Goal: Task Accomplishment & Management: Complete application form

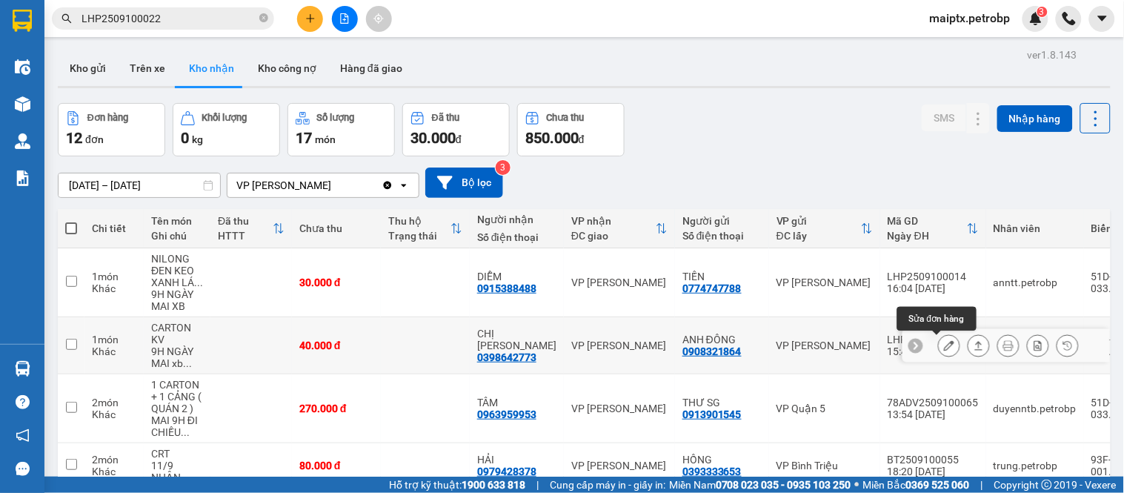
click at [938, 346] on button at bounding box center [948, 346] width 21 height 26
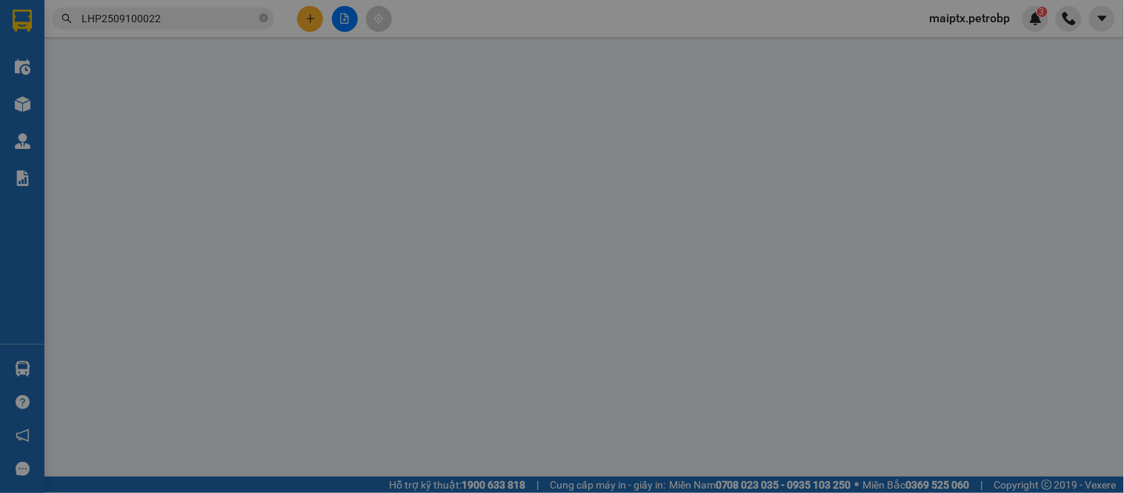
type input "0908321864"
type input "ANH ĐÔNG"
type input "0398642773"
type input "CHỊ [PERSON_NAME]"
type input "40.000"
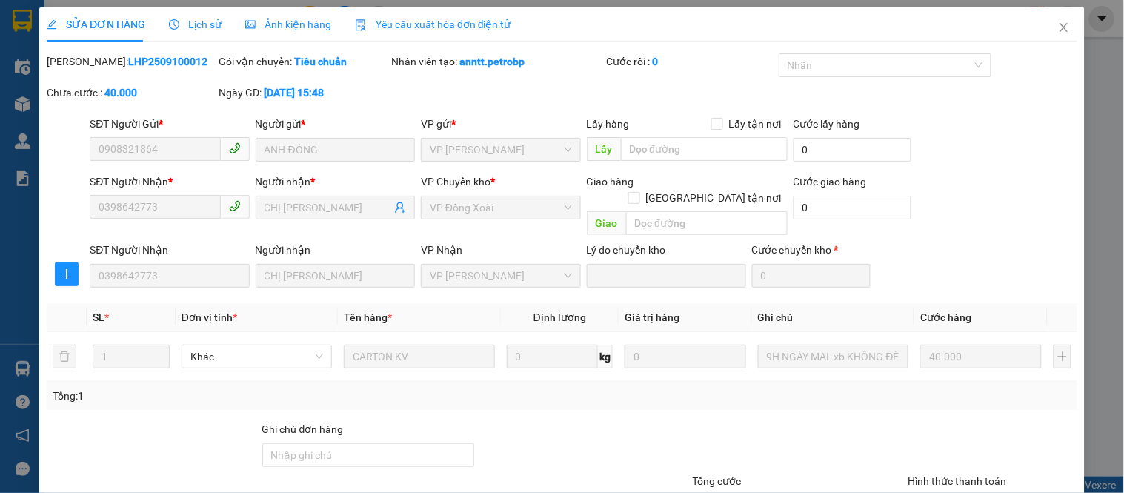
click at [133, 60] on b "LHP2509100012" at bounding box center [167, 62] width 79 height 12
copy b "LHP2509100012"
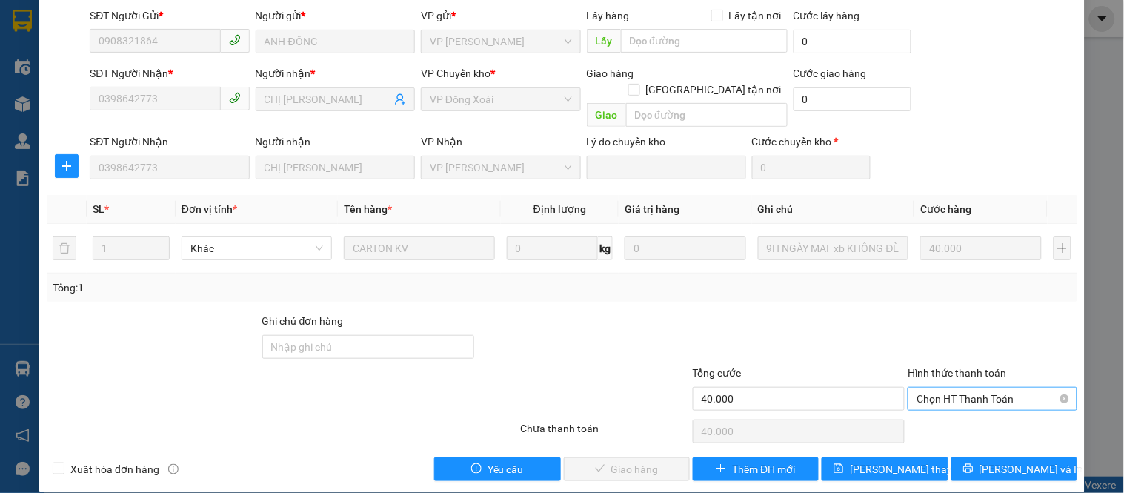
click at [954, 387] on span "Chọn HT Thanh Toán" at bounding box center [991, 398] width 151 height 22
click at [936, 417] on div "Tại văn phòng" at bounding box center [983, 412] width 150 height 16
type input "0"
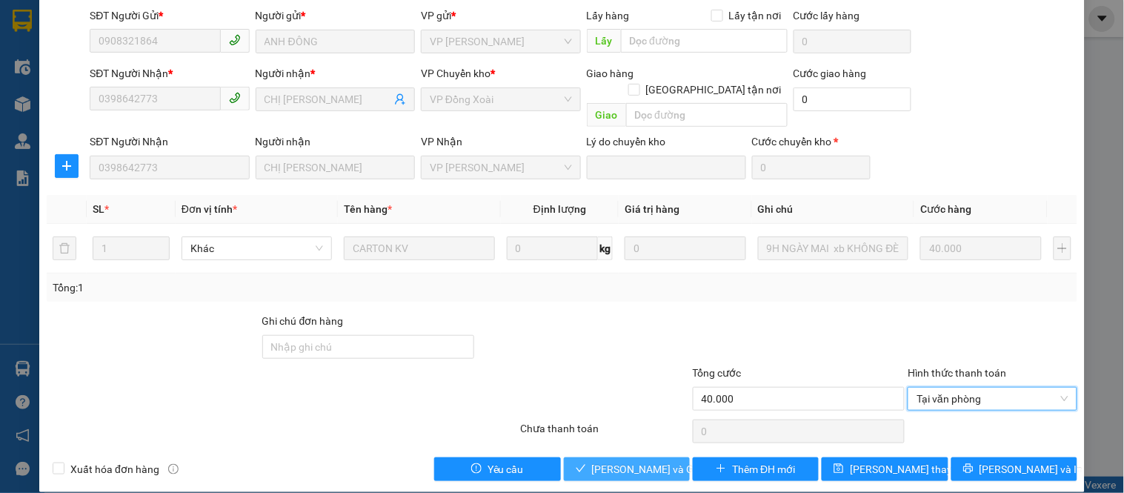
click at [602, 457] on button "[PERSON_NAME] và Giao hàng" at bounding box center [627, 469] width 126 height 24
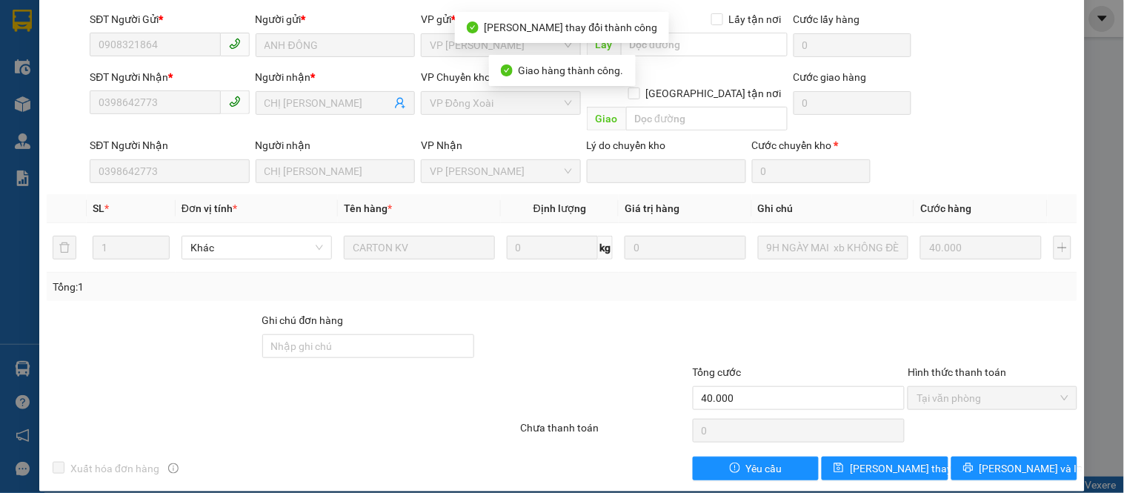
scroll to position [0, 0]
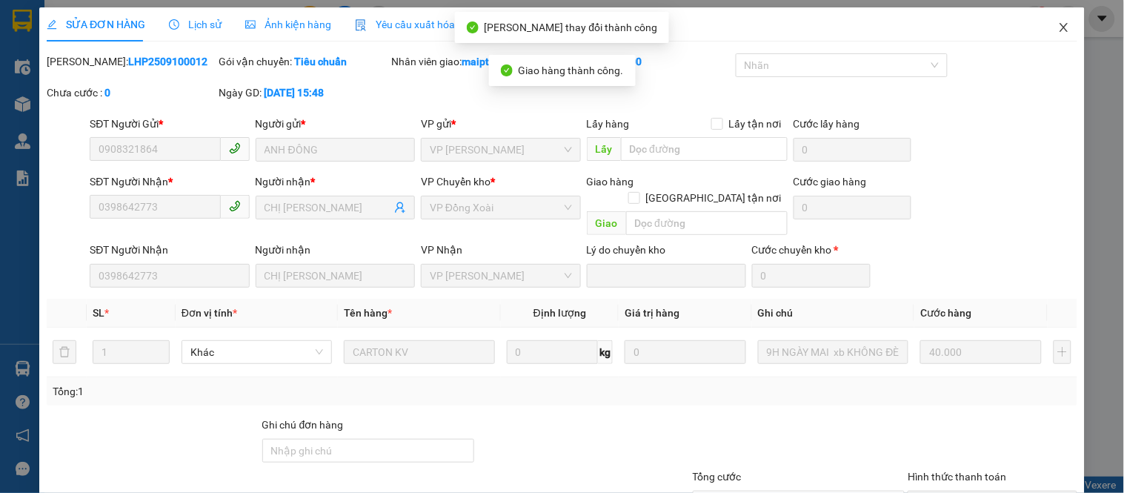
click at [1058, 27] on icon "close" at bounding box center [1064, 27] width 12 height 12
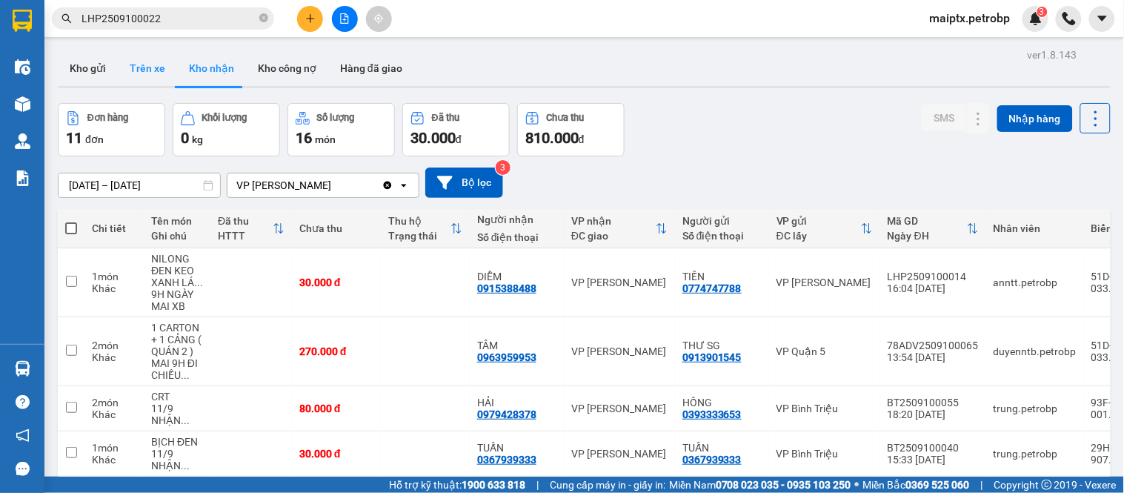
click at [136, 65] on button "Trên xe" at bounding box center [147, 68] width 59 height 36
type input "[DATE] – [DATE]"
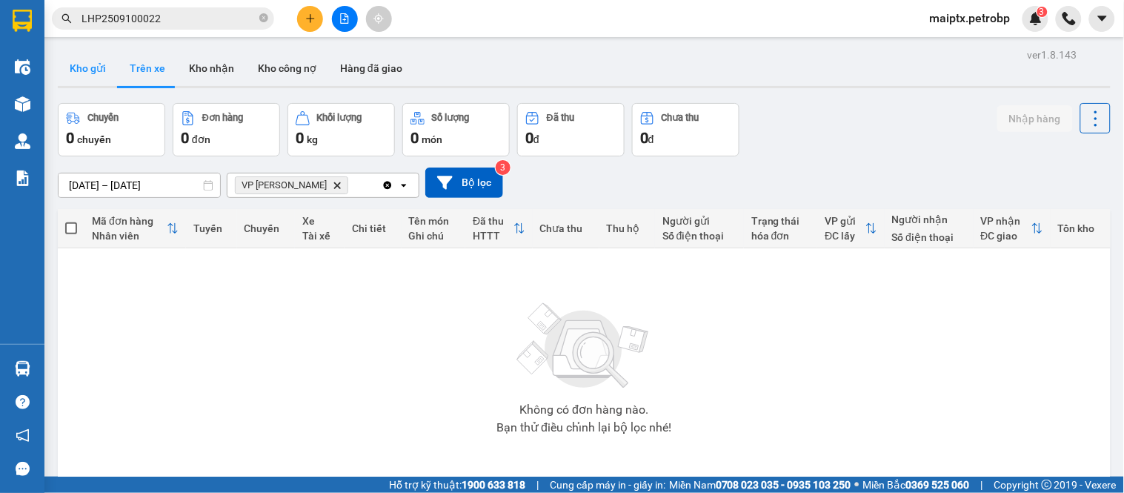
click at [106, 67] on button "Kho gửi" at bounding box center [88, 68] width 60 height 36
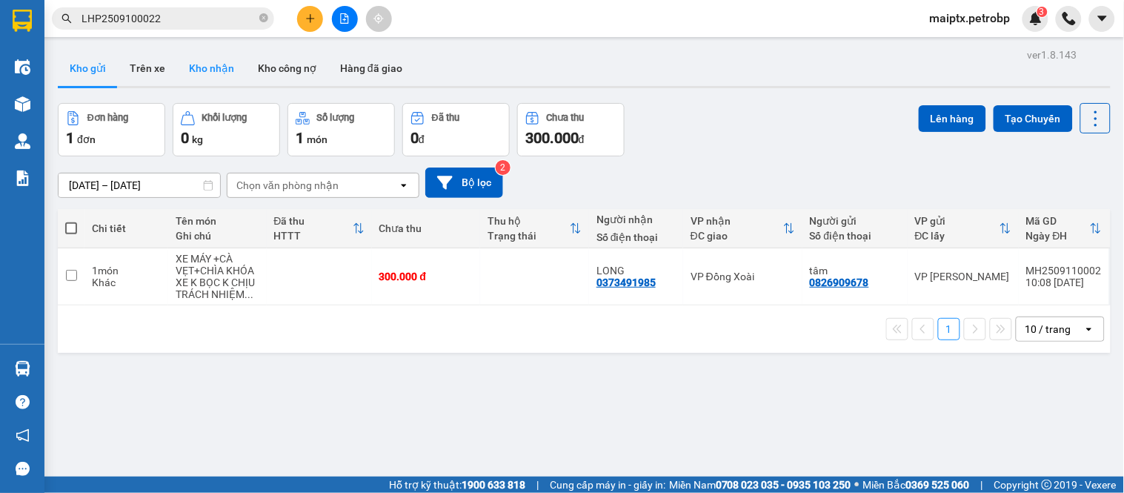
click at [196, 61] on button "Kho nhận" at bounding box center [211, 68] width 69 height 36
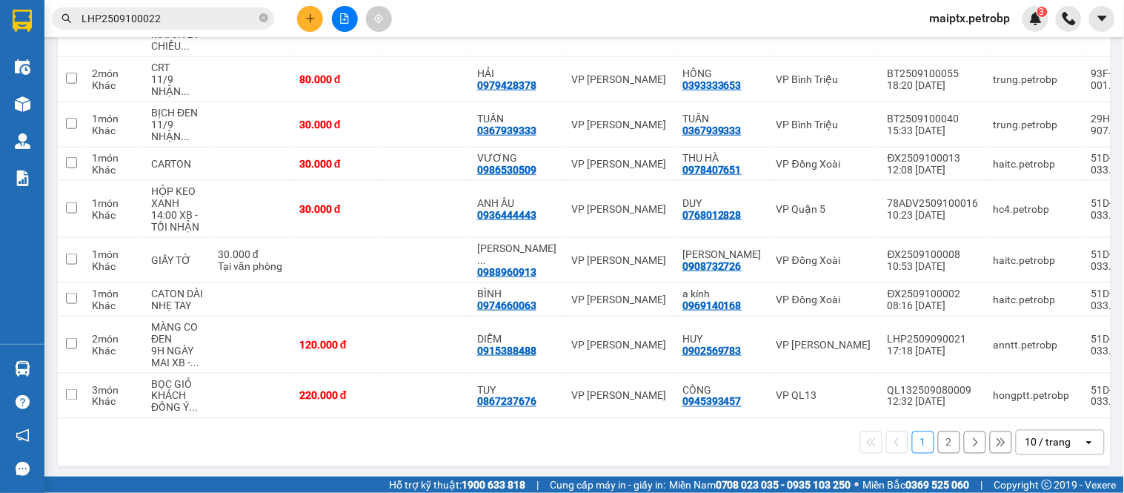
scroll to position [350, 0]
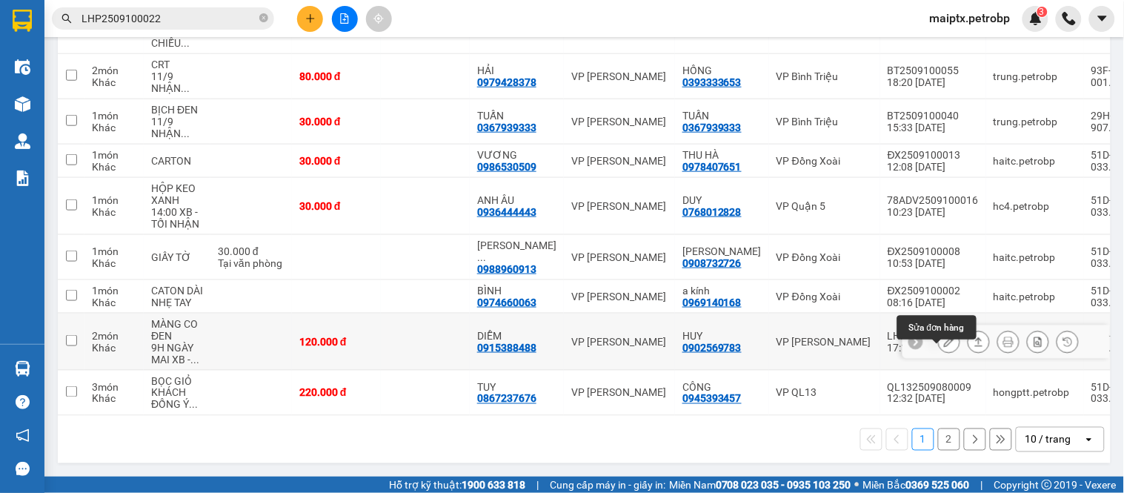
click at [938, 336] on button at bounding box center [948, 342] width 21 height 26
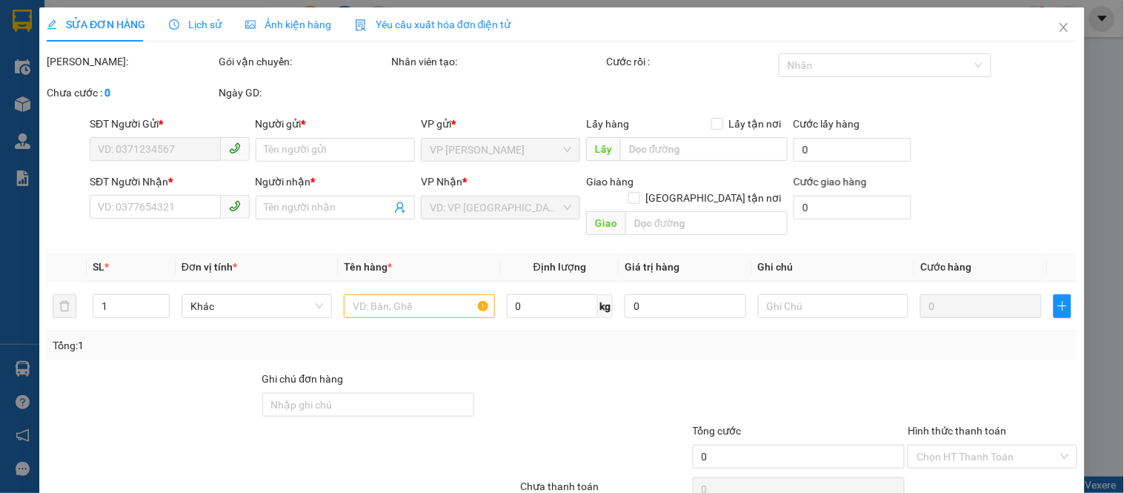
type input "0902569783"
type input "HUY"
type input "0915388488"
type input "DIỄM"
type input "120.000"
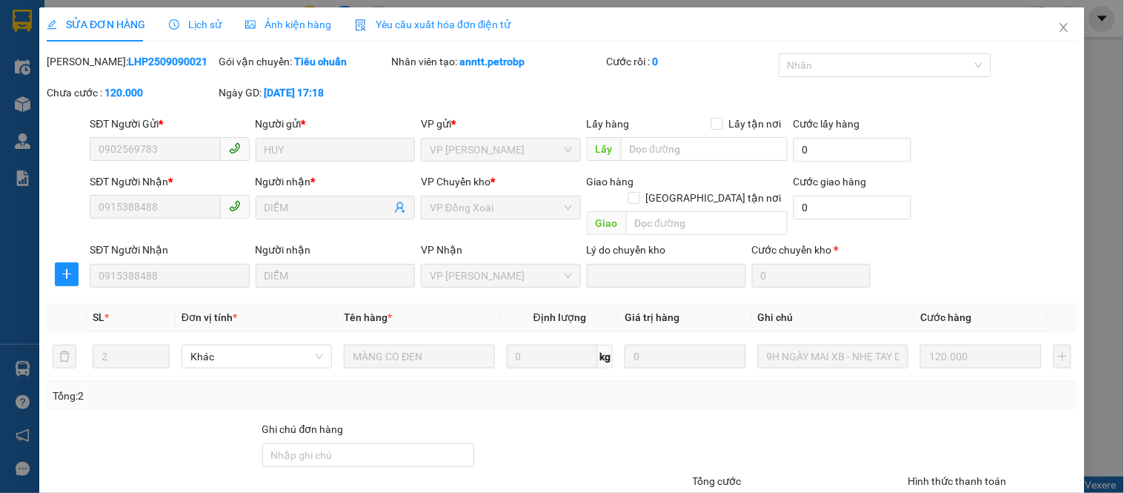
click at [128, 64] on b "LHP2509090021" at bounding box center [167, 62] width 79 height 12
copy b "LHP2509090021"
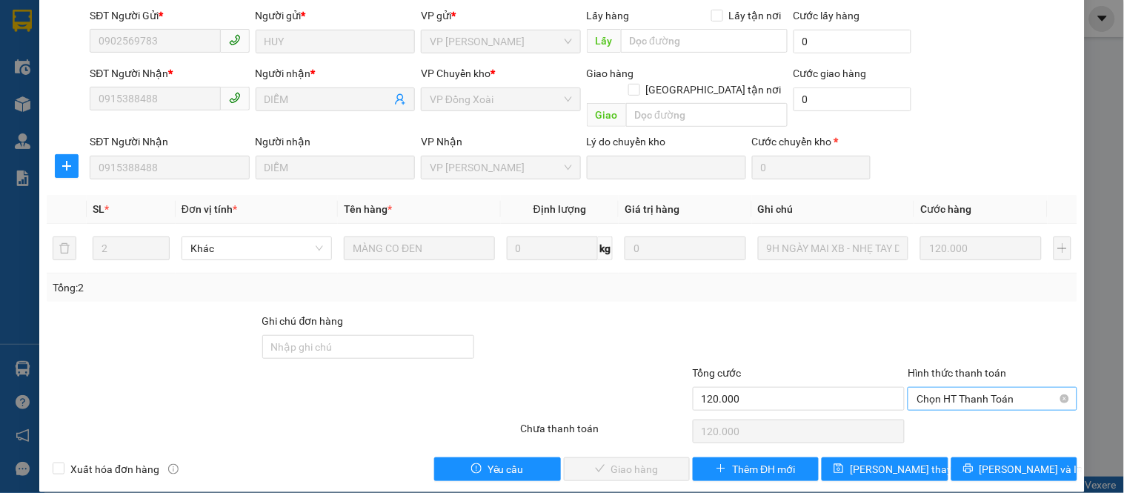
click at [944, 387] on span "Chọn HT Thanh Toán" at bounding box center [991, 398] width 151 height 22
click at [941, 406] on div "Tại văn phòng" at bounding box center [983, 412] width 150 height 16
type input "0"
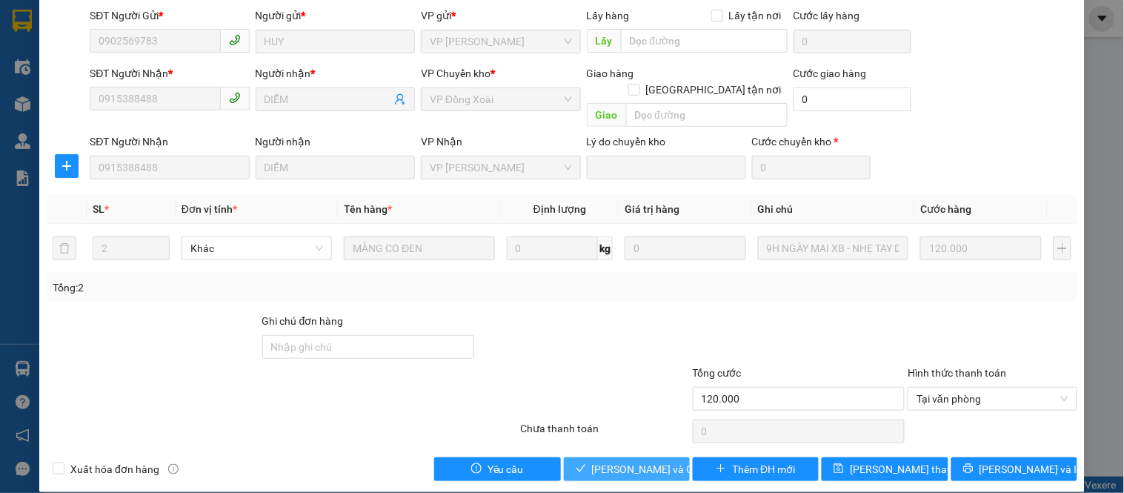
click at [624, 461] on span "[PERSON_NAME] và Giao hàng" at bounding box center [663, 469] width 142 height 16
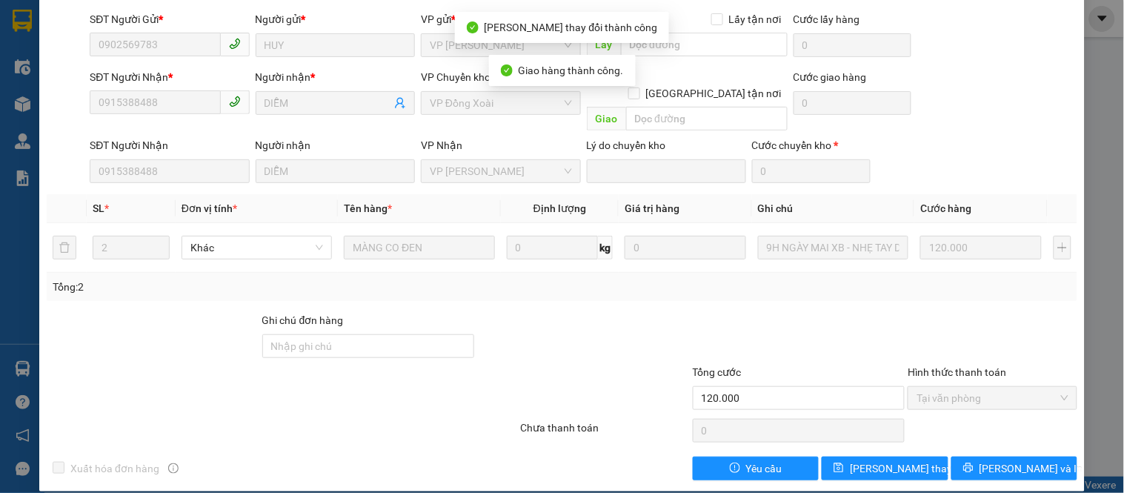
scroll to position [0, 0]
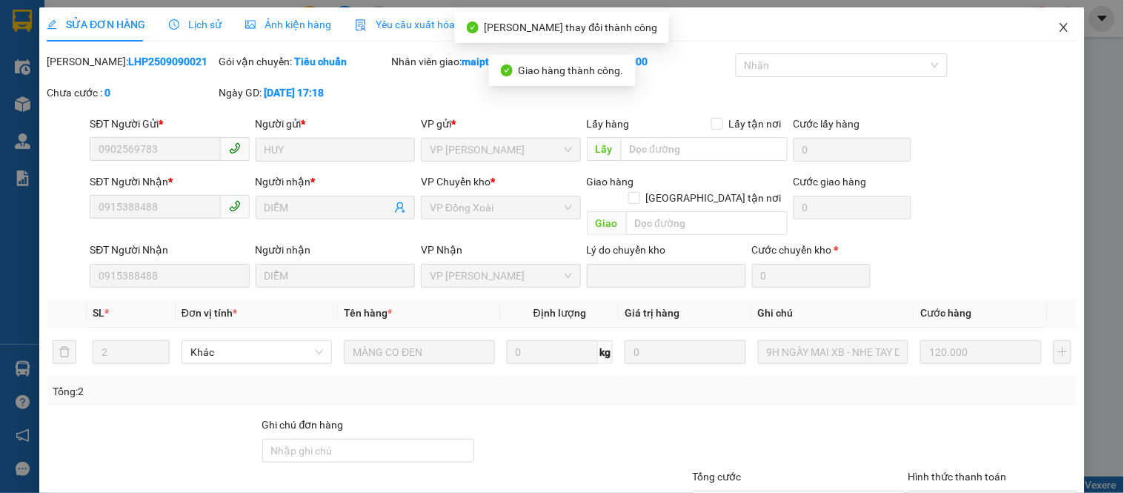
click at [1059, 27] on icon "close" at bounding box center [1063, 27] width 8 height 9
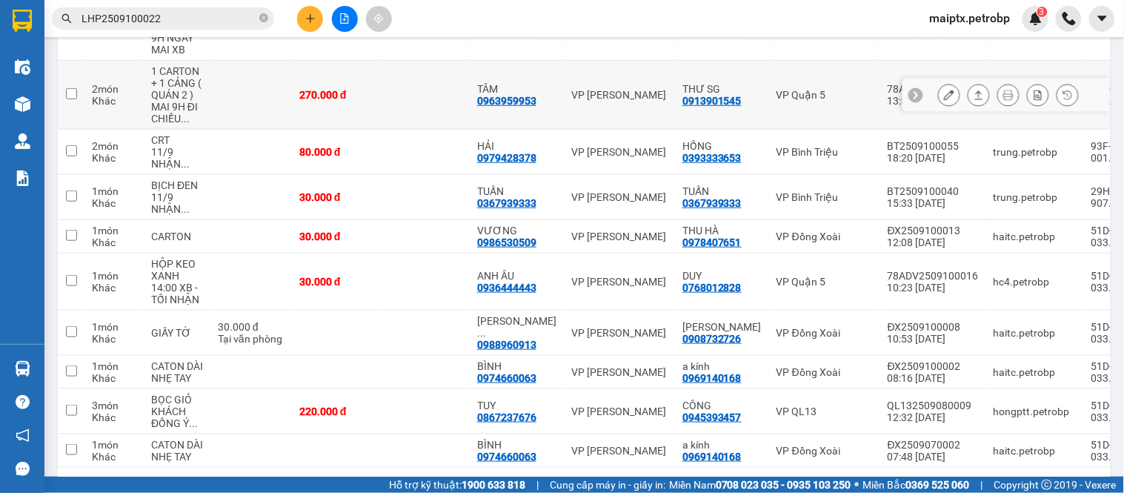
scroll to position [174, 0]
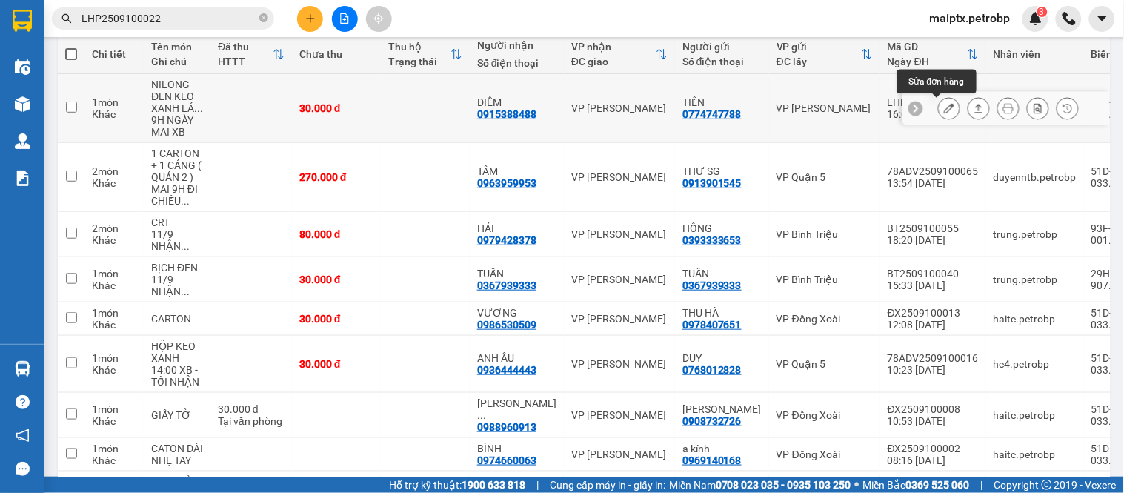
click at [944, 109] on icon at bounding box center [949, 108] width 10 height 10
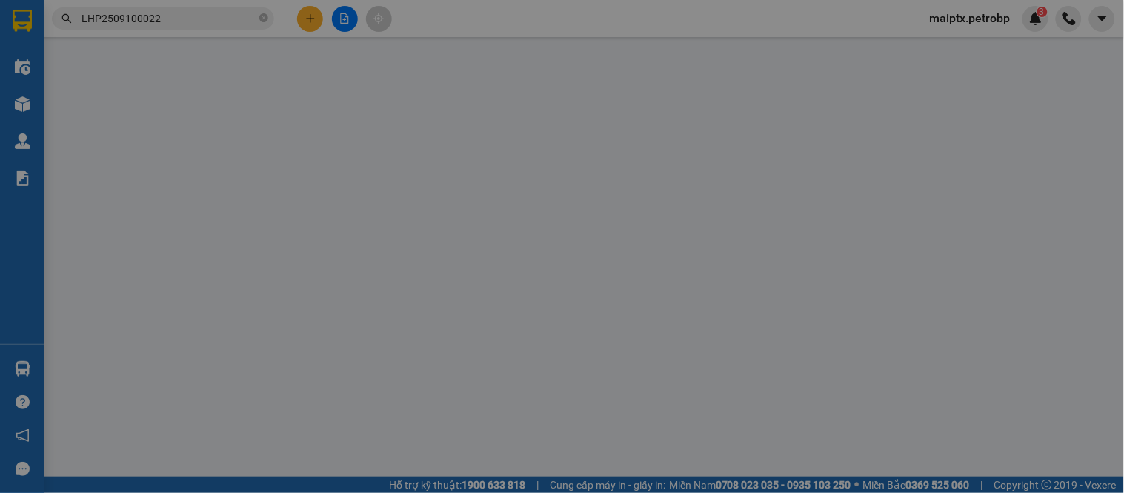
type input "0774747788"
type input "TIẾN"
type input "0915388488"
type input "DIỄM"
type input "30.000"
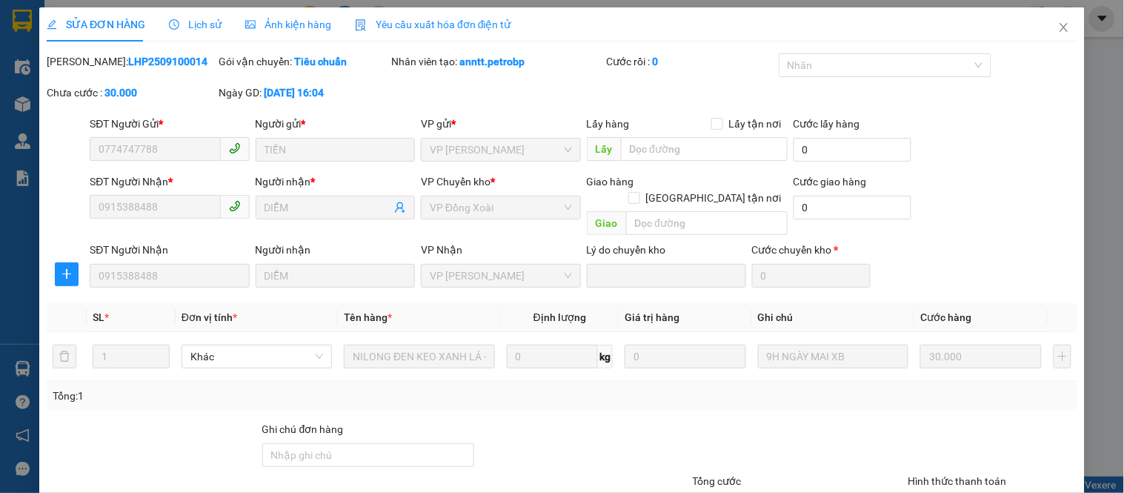
click at [128, 61] on b "LHP2509100014" at bounding box center [167, 62] width 79 height 12
copy b "LHP2509100014"
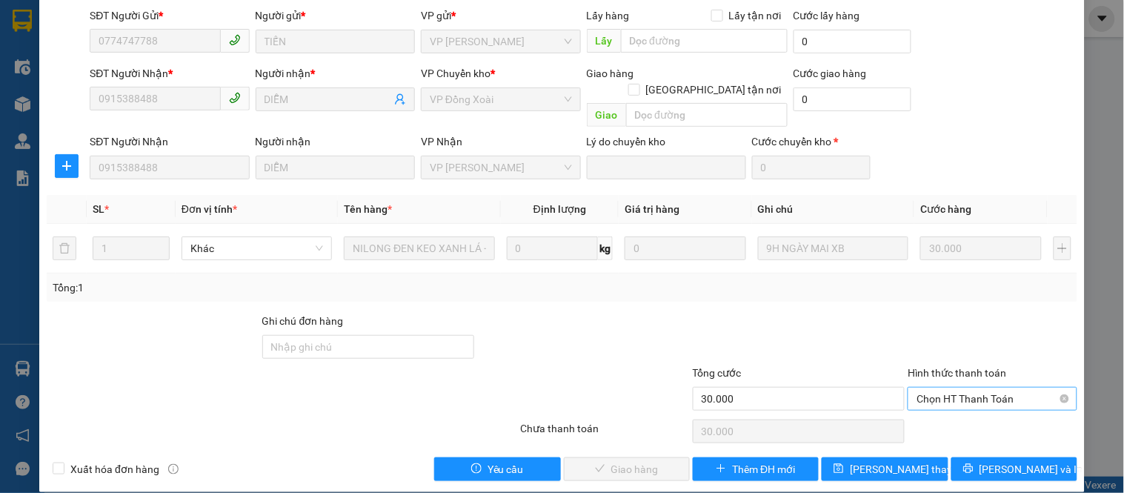
click at [969, 391] on span "Chọn HT Thanh Toán" at bounding box center [991, 398] width 151 height 22
click at [952, 408] on div "Tại văn phòng" at bounding box center [983, 412] width 150 height 16
type input "0"
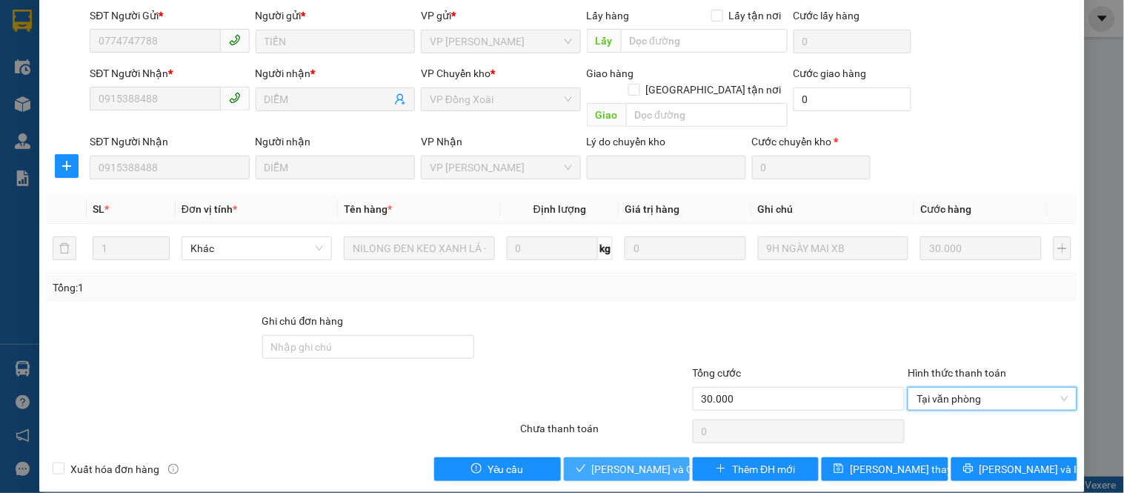
click at [653, 461] on span "[PERSON_NAME] và Giao hàng" at bounding box center [663, 469] width 142 height 16
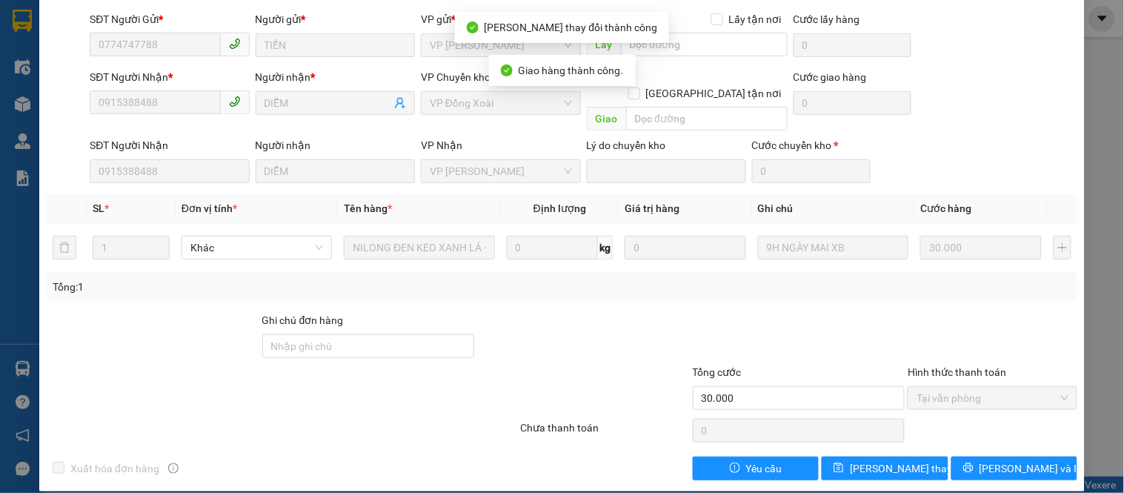
scroll to position [0, 0]
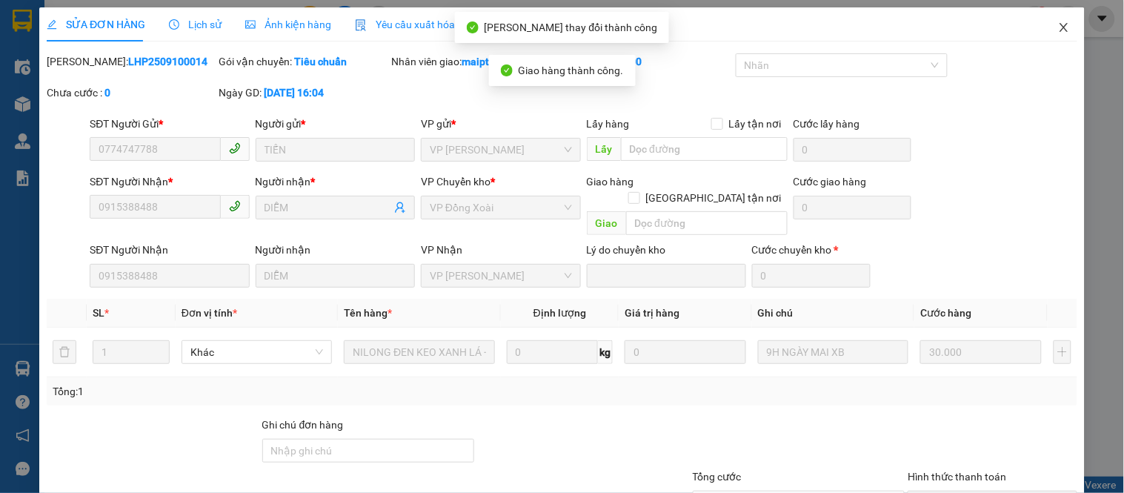
click at [1058, 24] on icon "close" at bounding box center [1064, 27] width 12 height 12
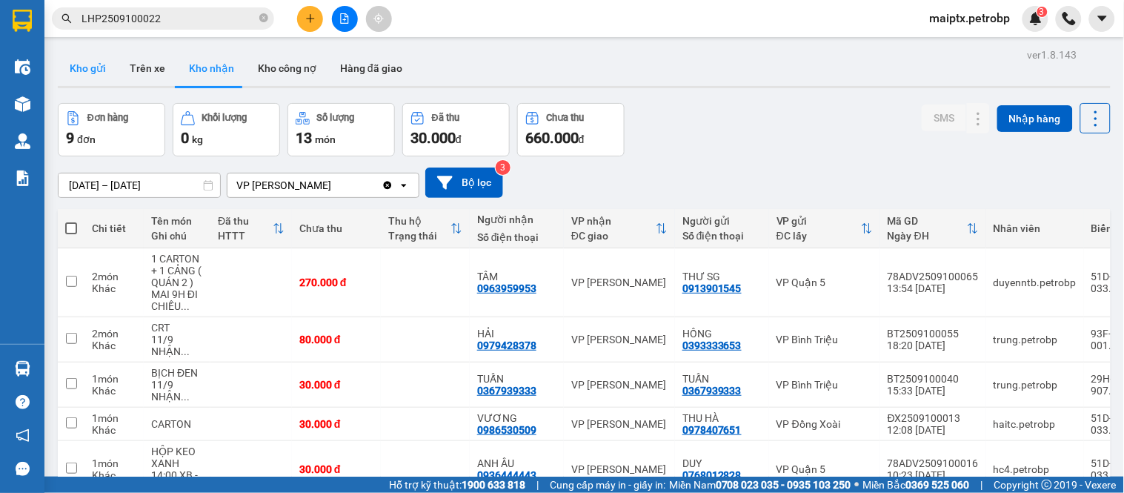
click at [89, 74] on button "Kho gửi" at bounding box center [88, 68] width 60 height 36
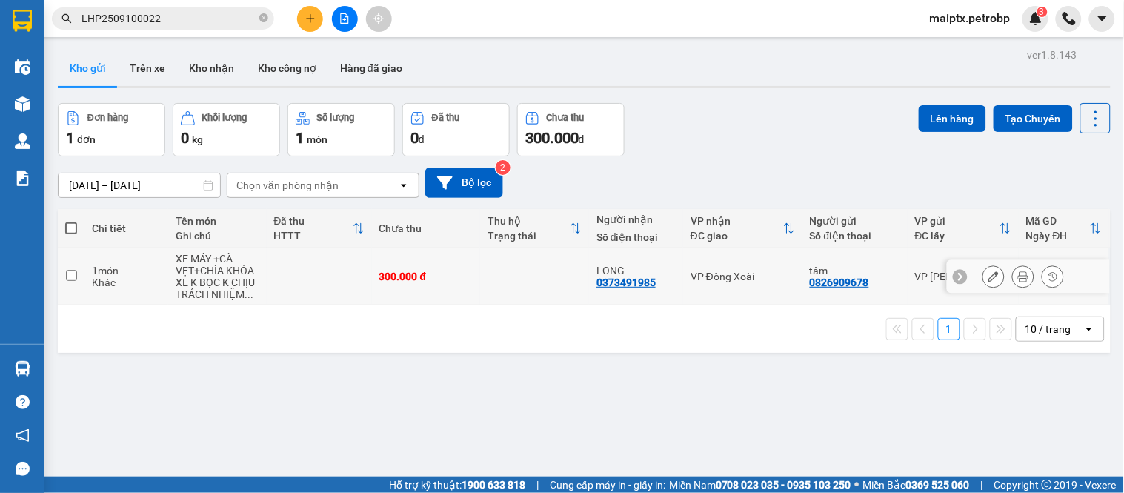
click at [118, 268] on div "1 món" at bounding box center [126, 270] width 69 height 12
checkbox input "true"
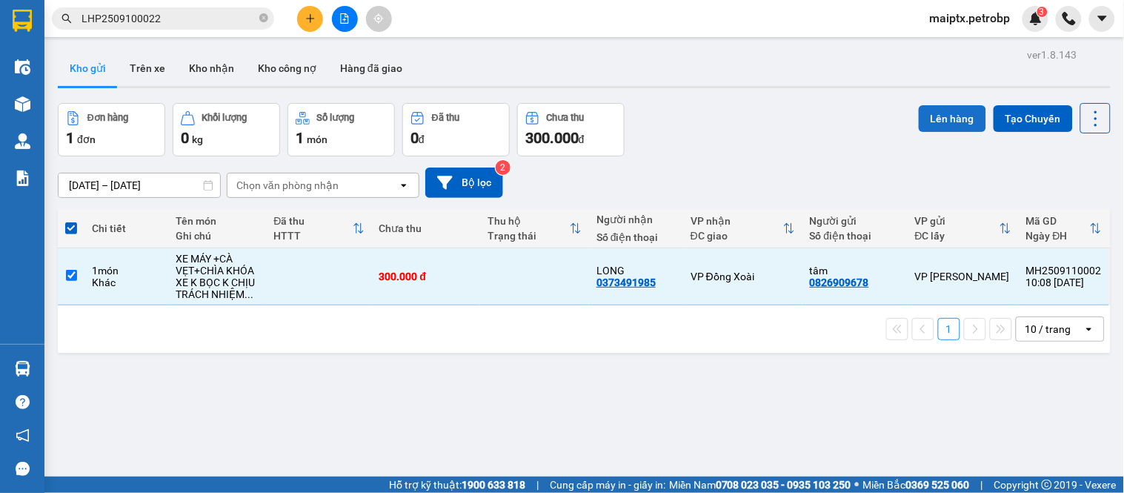
click at [926, 114] on button "Lên hàng" at bounding box center [951, 118] width 67 height 27
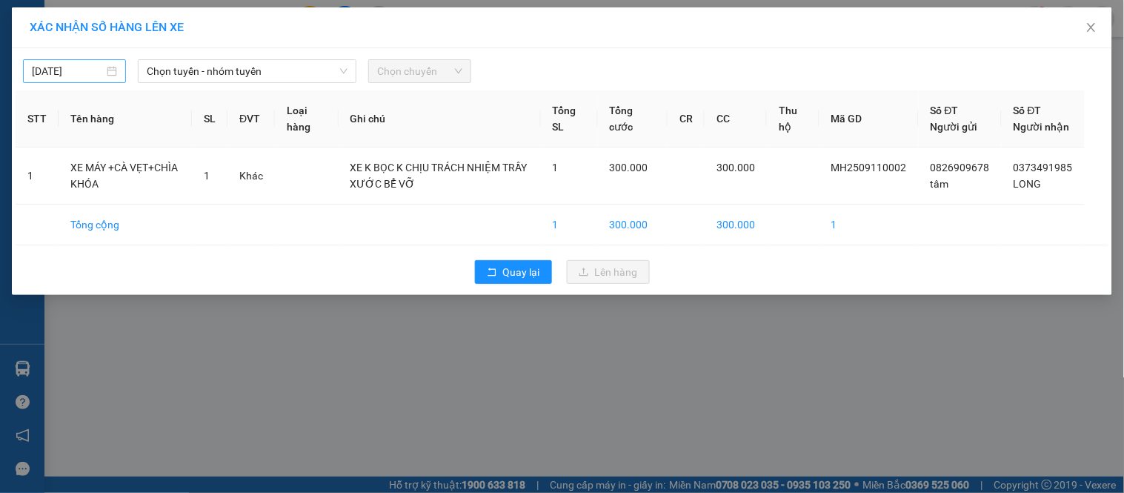
click at [79, 70] on input "[DATE]" at bounding box center [68, 71] width 72 height 16
type input "[DATE]"
click at [167, 73] on span "Chọn tuyến - nhóm tuyến" at bounding box center [247, 71] width 201 height 22
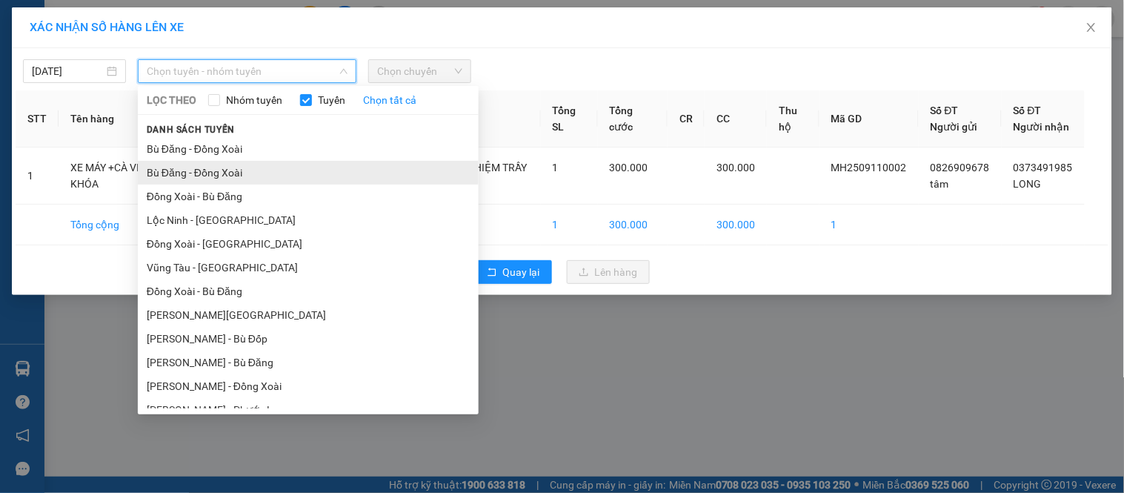
click at [228, 161] on li "Bù Đăng - Đồng Xoài" at bounding box center [308, 173] width 341 height 24
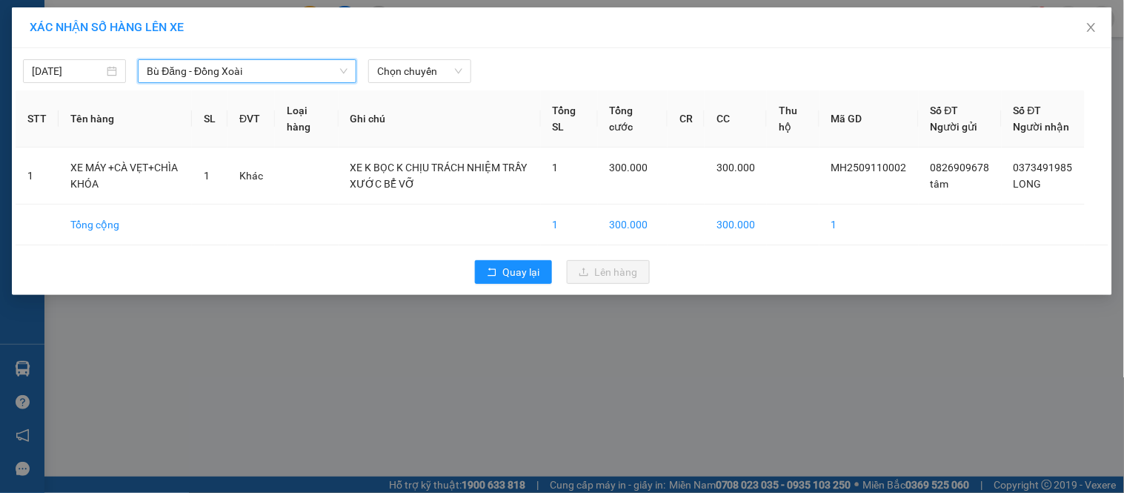
click at [319, 78] on span "Bù Đăng - Đồng Xoài" at bounding box center [247, 71] width 201 height 22
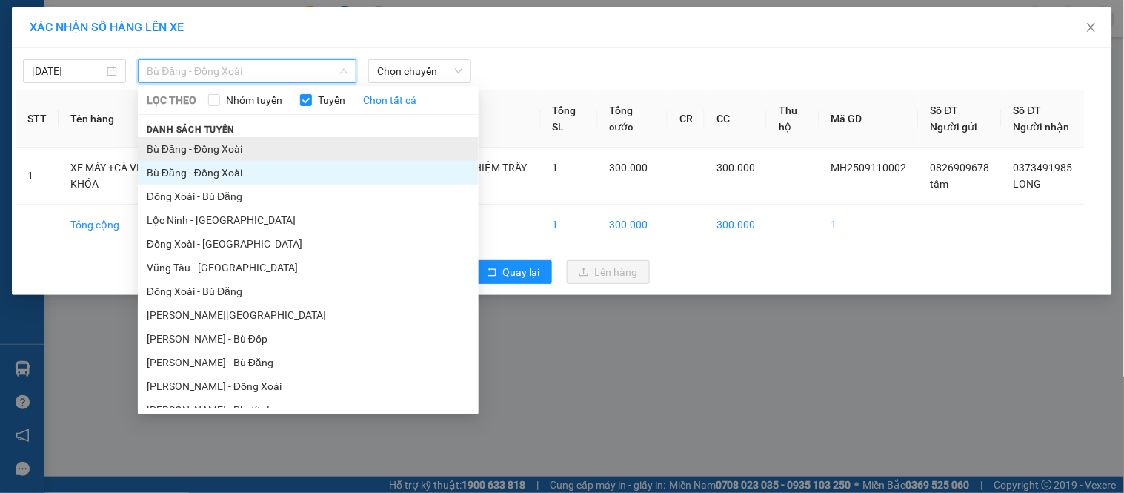
click at [215, 145] on li "Bù Đăng - Đồng Xoài" at bounding box center [308, 149] width 341 height 24
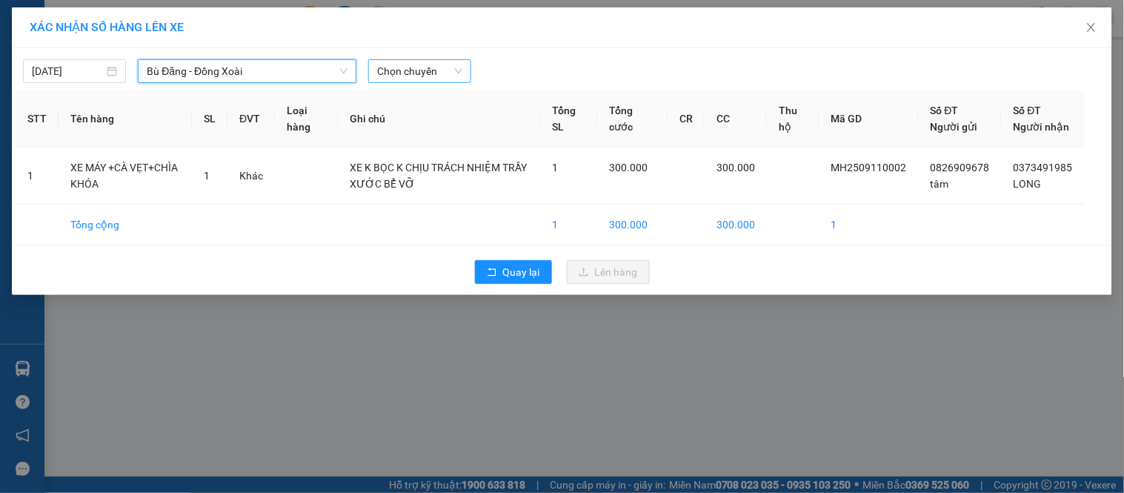
click at [411, 76] on span "Chọn chuyến" at bounding box center [419, 71] width 85 height 22
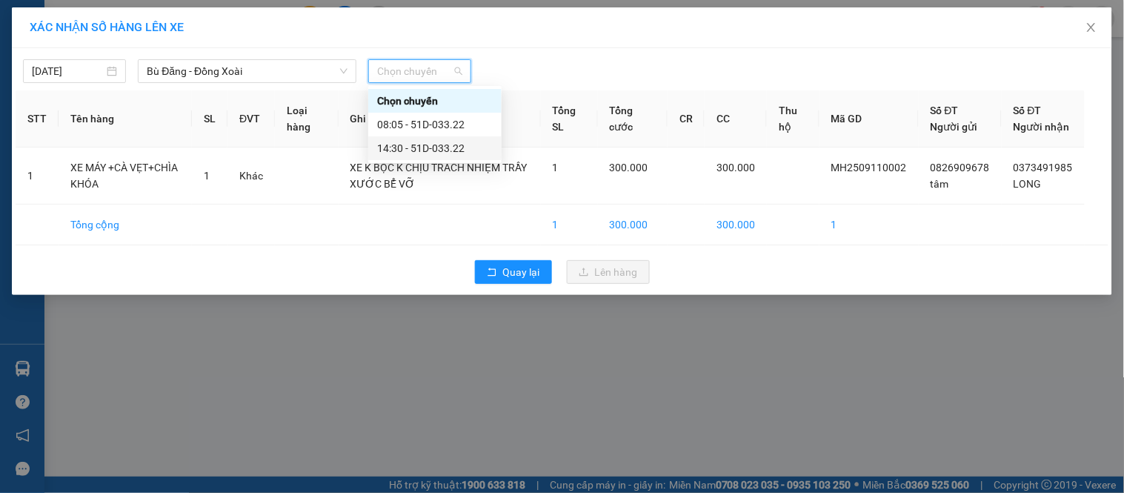
click at [415, 146] on div "14:30 - 51D-033.22" at bounding box center [435, 148] width 116 height 16
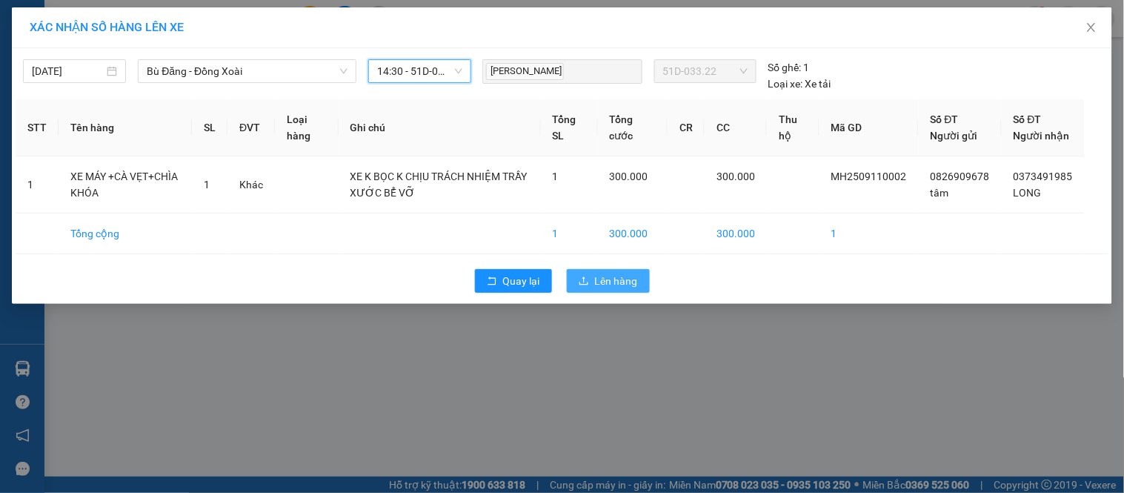
click at [573, 293] on button "Lên hàng" at bounding box center [608, 281] width 83 height 24
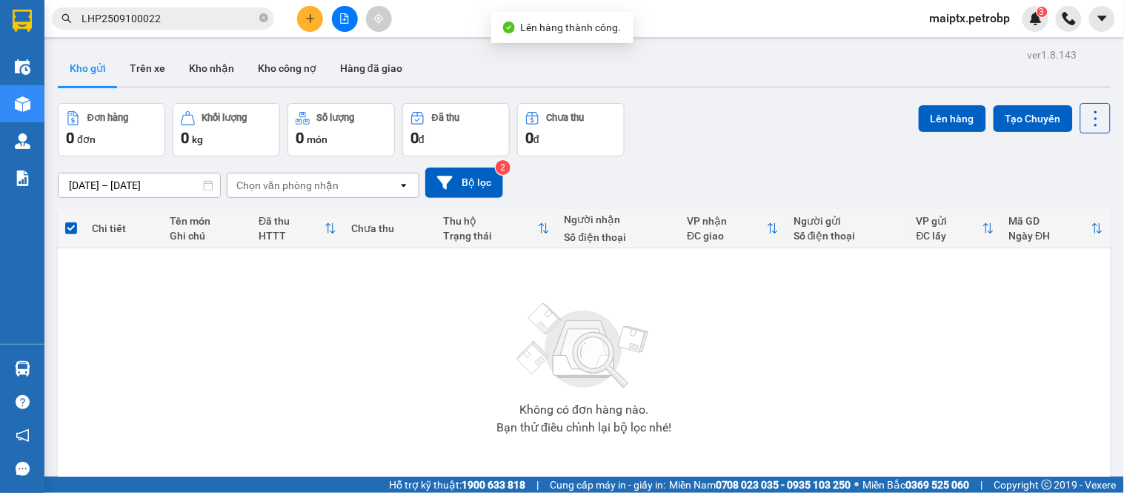
click at [338, 28] on button at bounding box center [345, 19] width 26 height 26
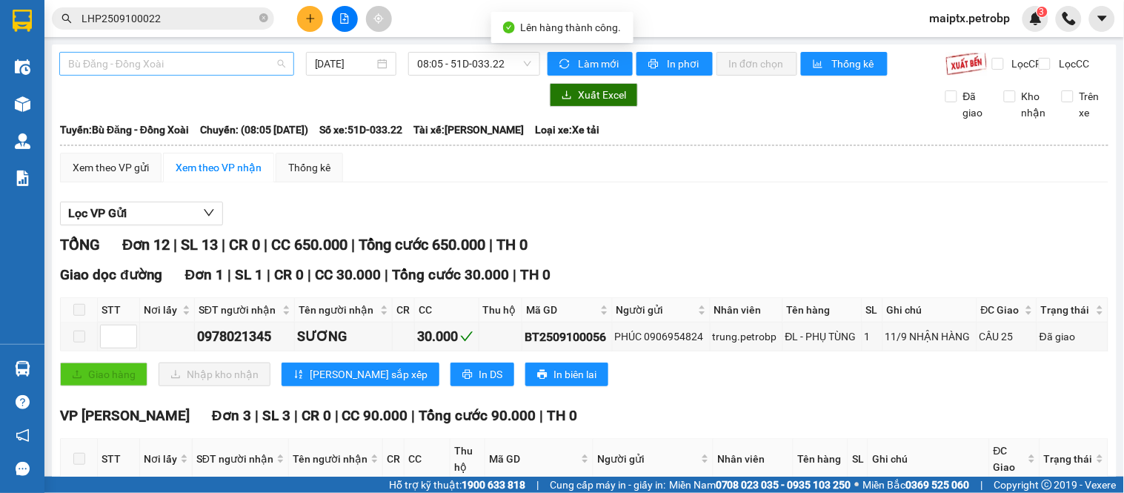
click at [181, 70] on span "Bù Đăng - Đồng Xoài" at bounding box center [176, 64] width 217 height 22
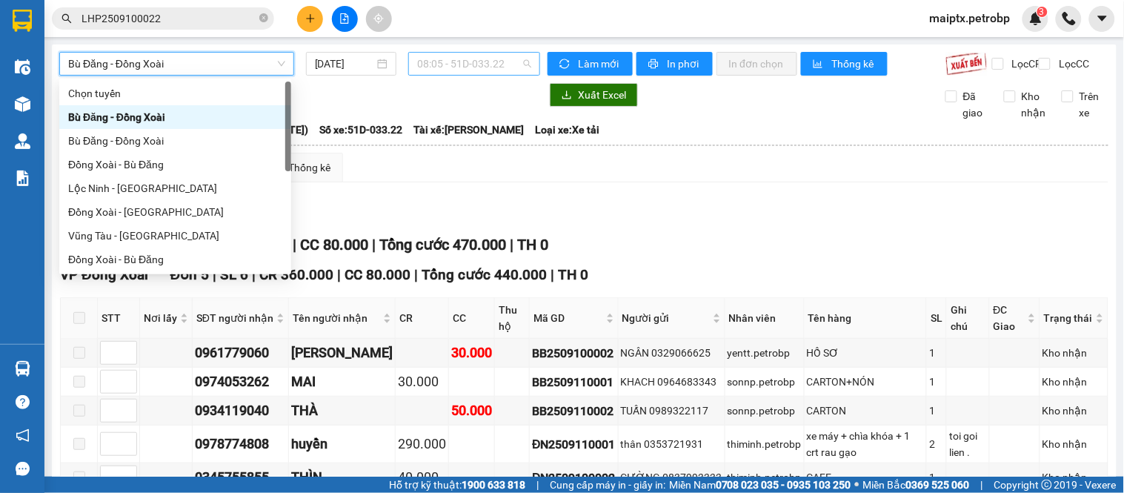
click at [493, 62] on span "08:05 - 51D-033.22" at bounding box center [474, 64] width 114 height 22
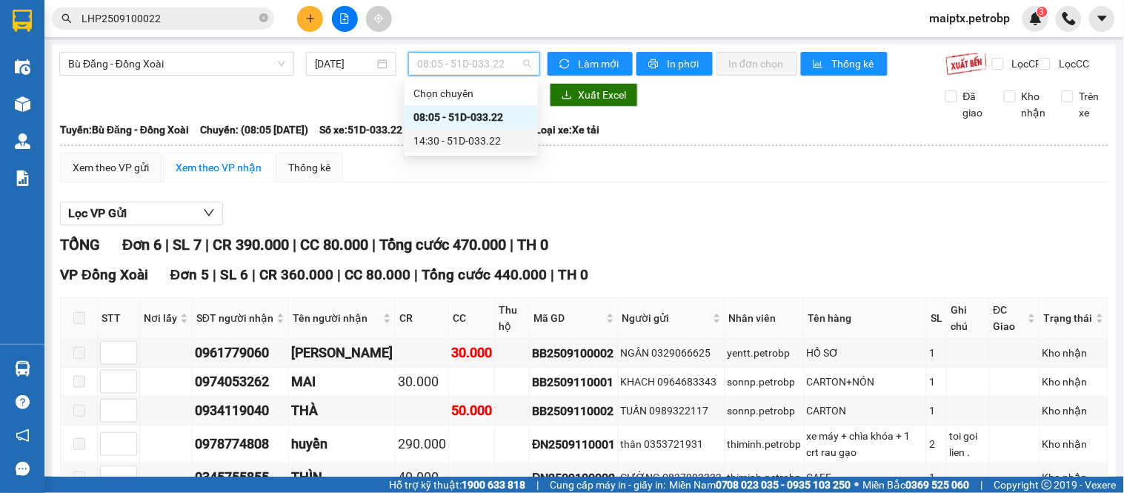
click at [450, 144] on div "14:30 - 51D-033.22" at bounding box center [471, 141] width 116 height 16
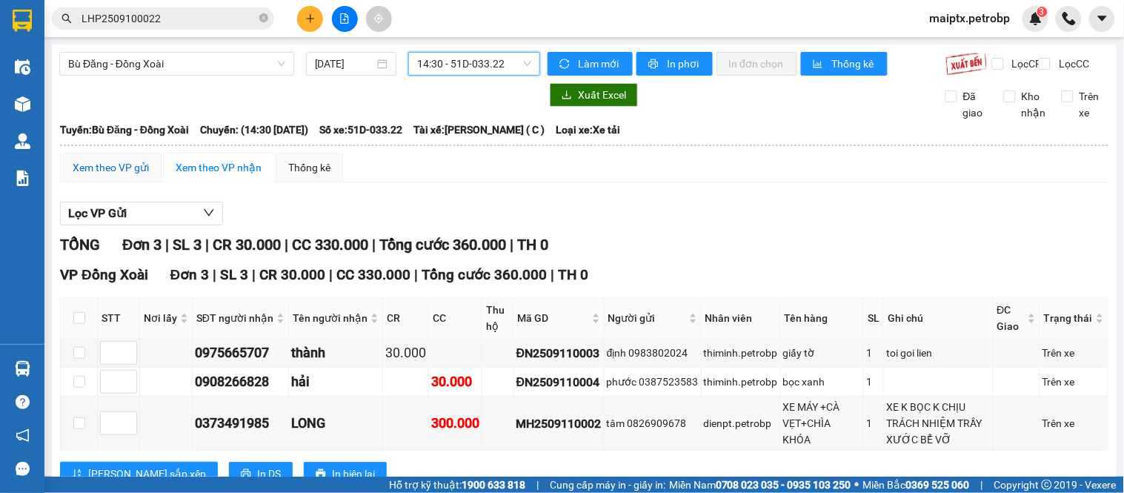
drag, startPoint x: 113, startPoint y: 182, endPoint x: 118, endPoint y: 188, distance: 8.4
click at [112, 176] on div "Xem theo VP gửi" at bounding box center [111, 167] width 76 height 16
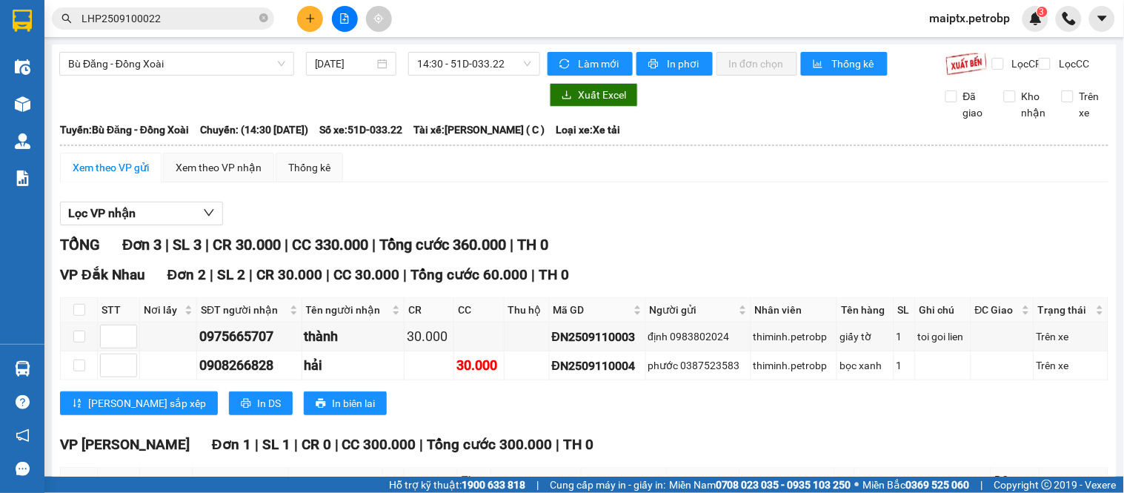
scroll to position [159, 0]
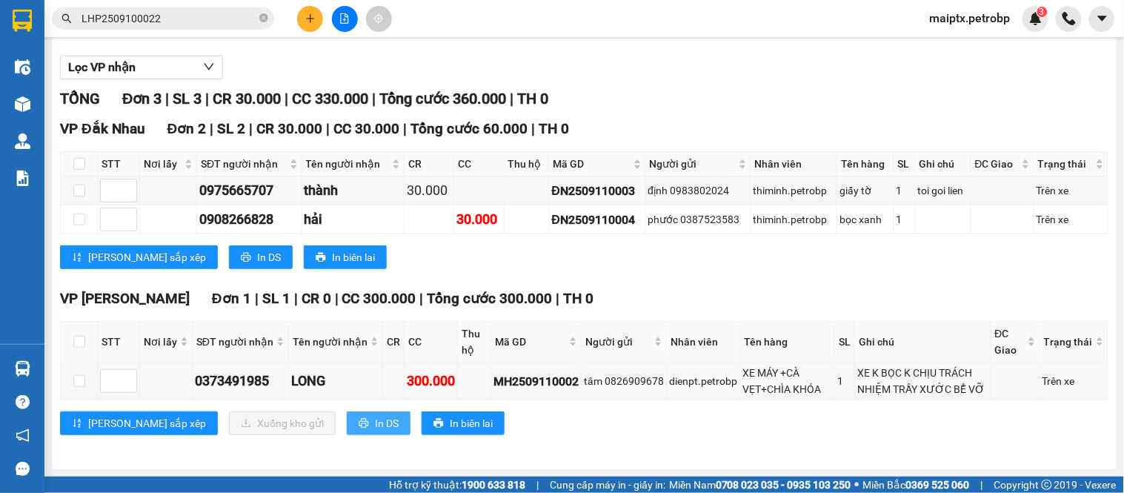
click at [375, 415] on span "In DS" at bounding box center [387, 423] width 24 height 16
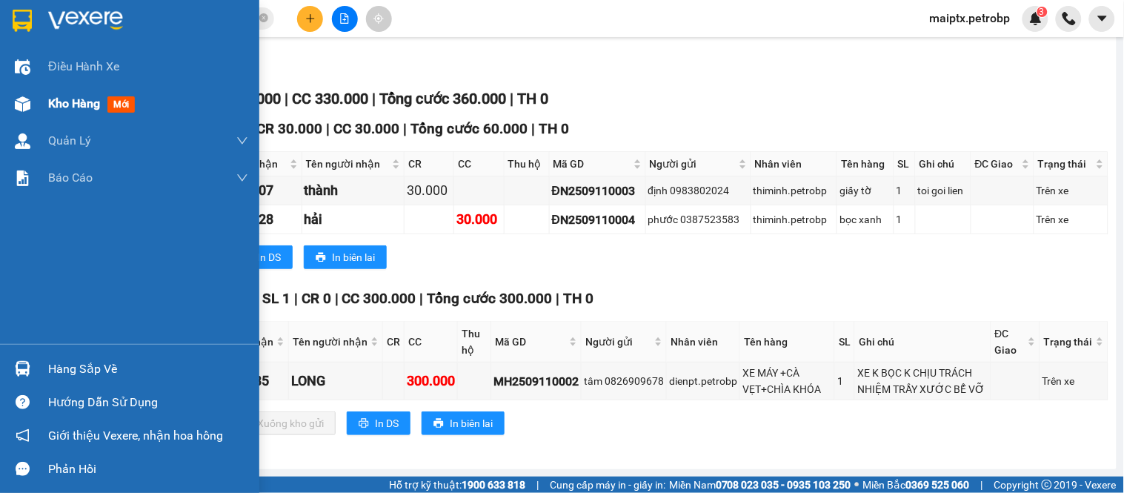
click at [20, 96] on img at bounding box center [23, 104] width 16 height 16
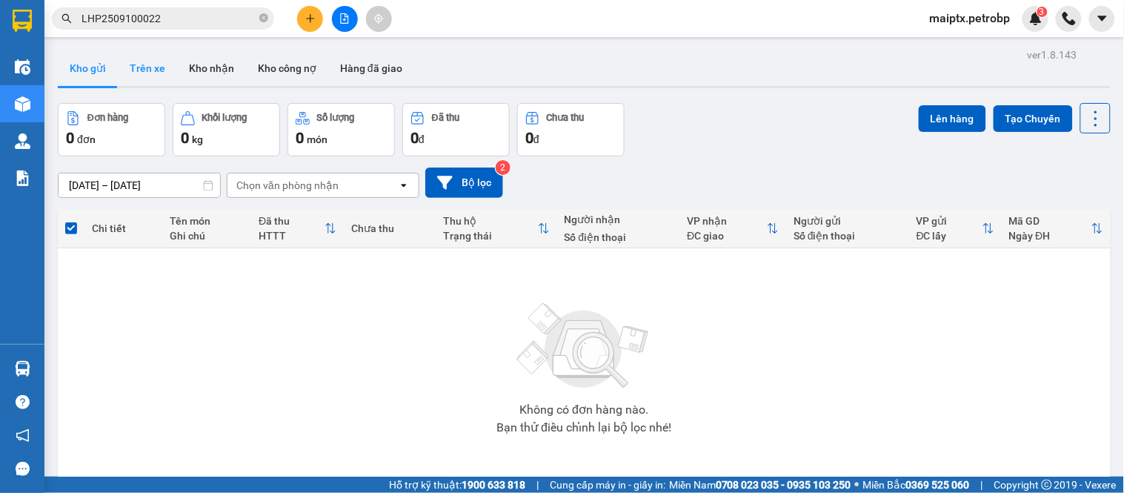
click at [128, 61] on button "Trên xe" at bounding box center [147, 68] width 59 height 36
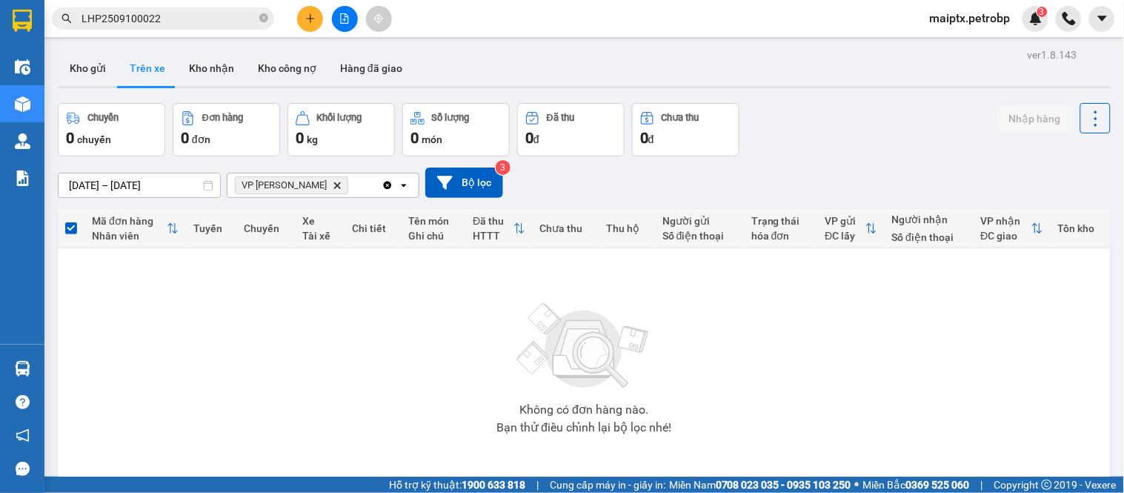
click at [201, 389] on div "Không có đơn hàng nào. Bạn thử điều chỉnh lại bộ lọc nhé!" at bounding box center [584, 364] width 1038 height 222
